Goal: Download file/media

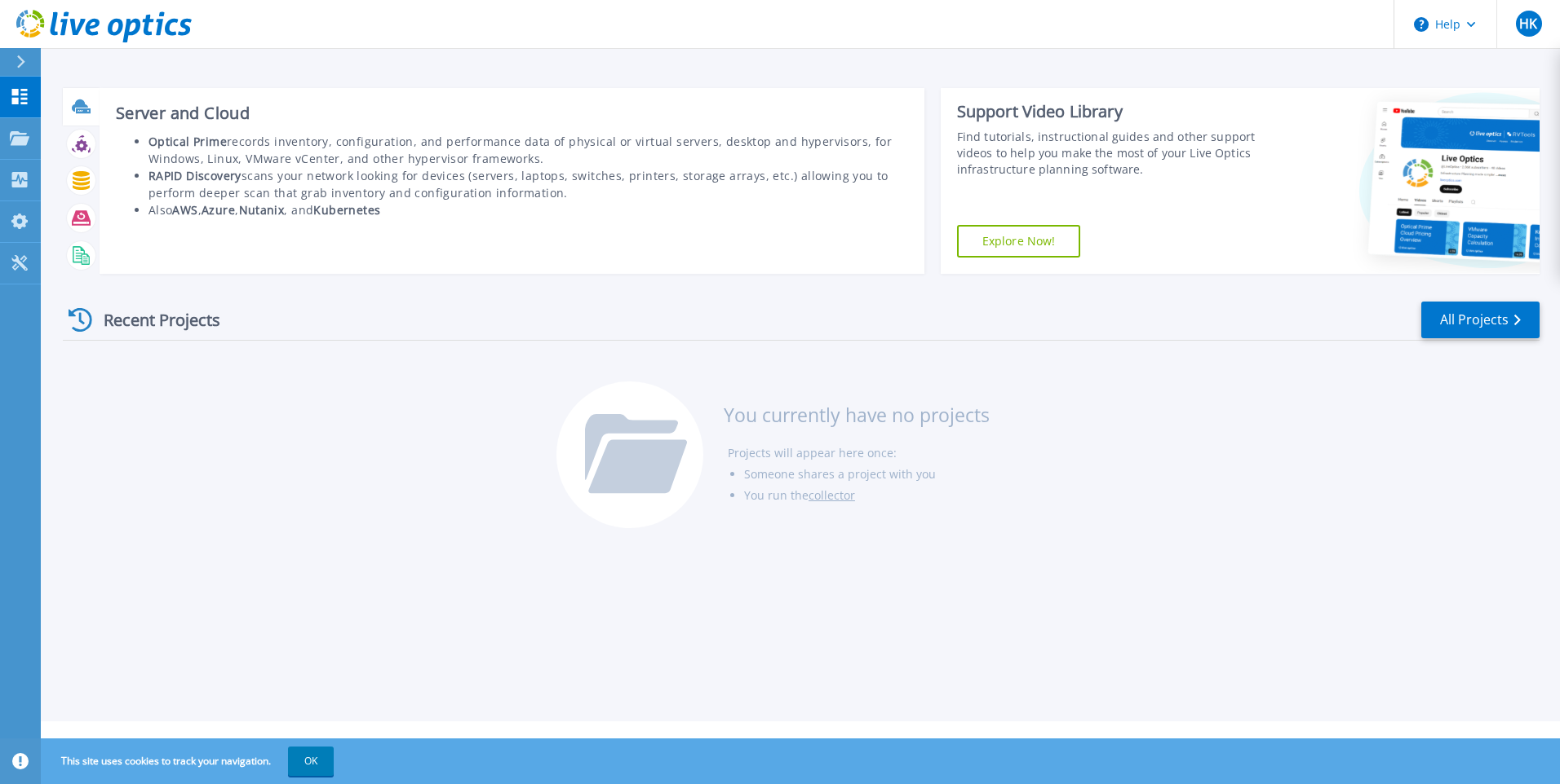
click at [83, 113] on icon at bounding box center [83, 111] width 15 height 5
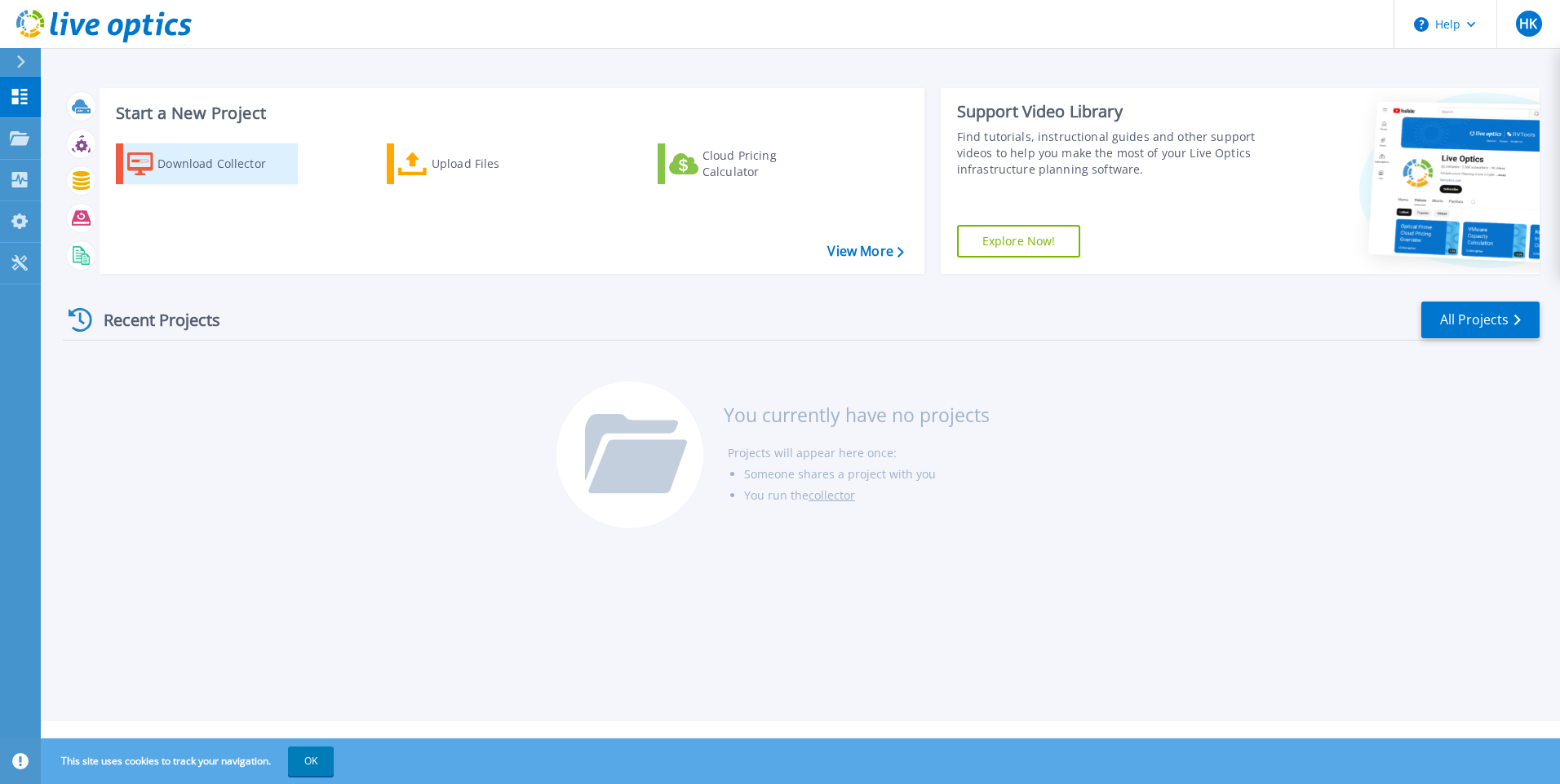
click at [194, 169] on div "Download Collector" at bounding box center [223, 164] width 131 height 33
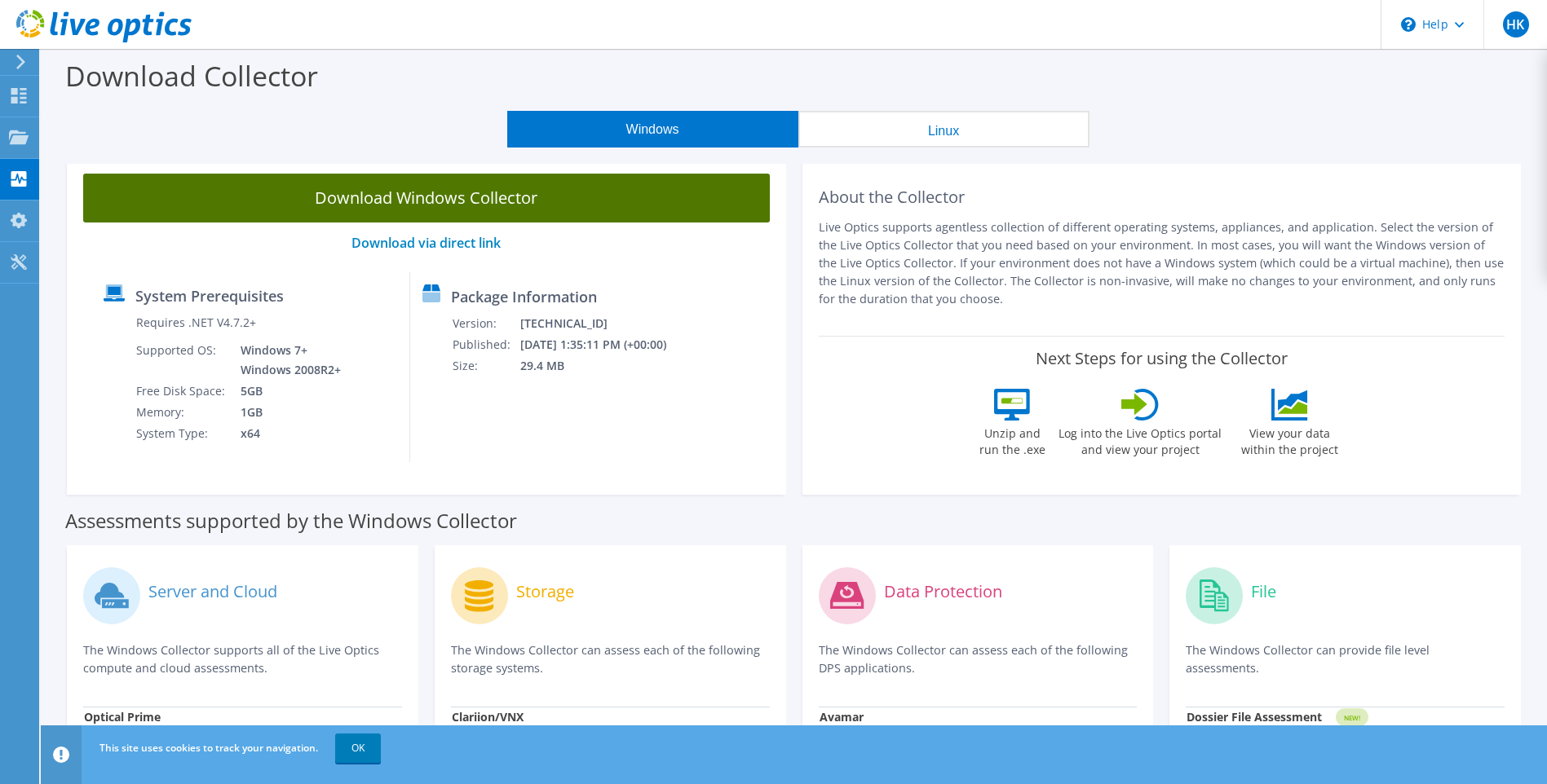
click at [470, 190] on link "Download Windows Collector" at bounding box center [426, 198] width 687 height 49
